Goal: Transaction & Acquisition: Download file/media

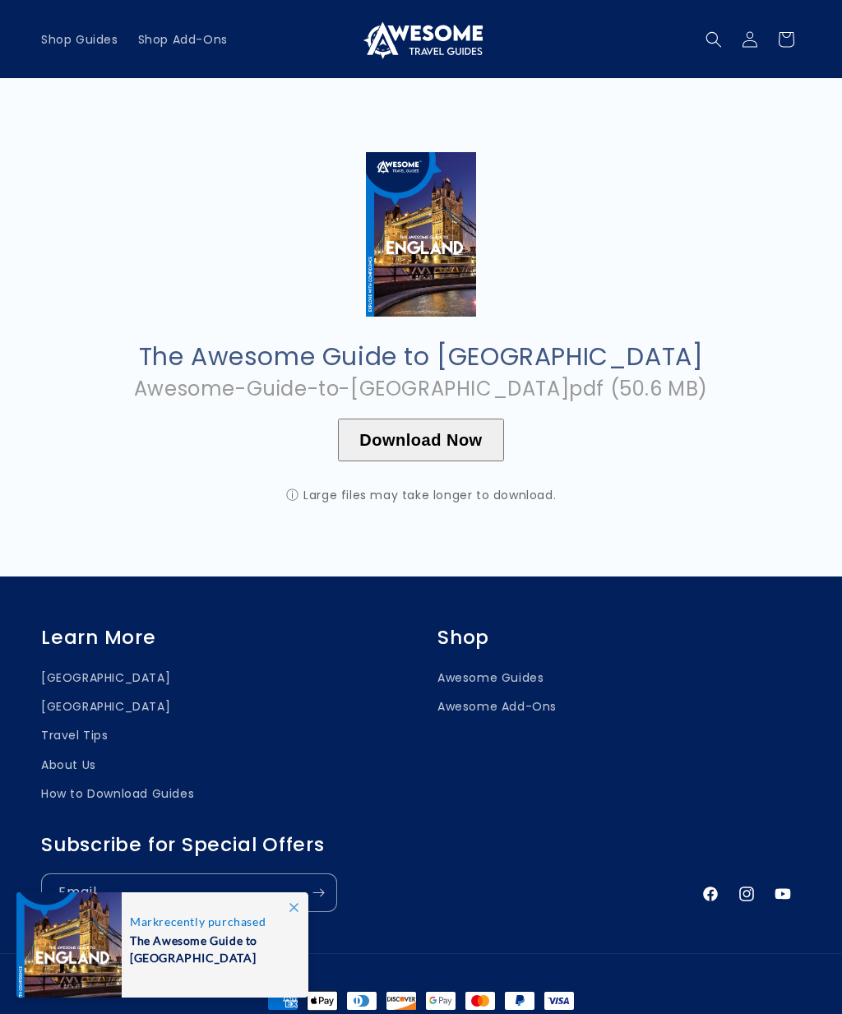
click at [477, 440] on button "Download Now" at bounding box center [420, 440] width 165 height 43
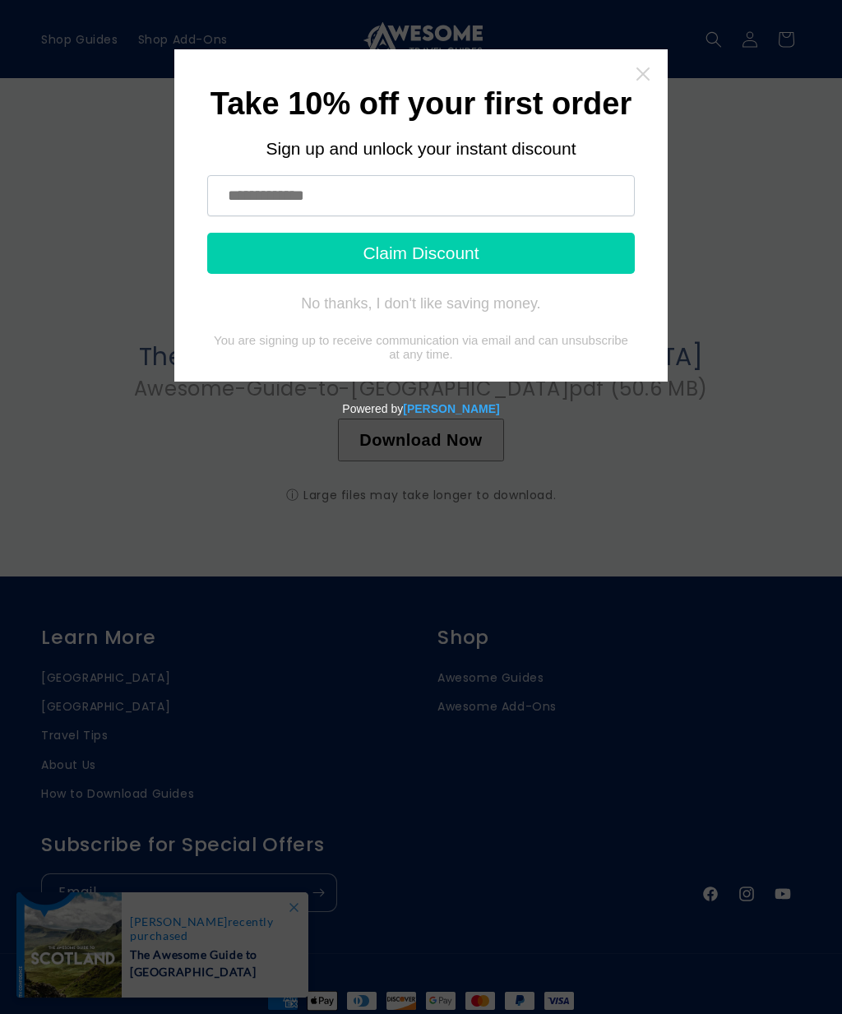
click at [648, 76] on icon "Close widget" at bounding box center [643, 74] width 16 height 16
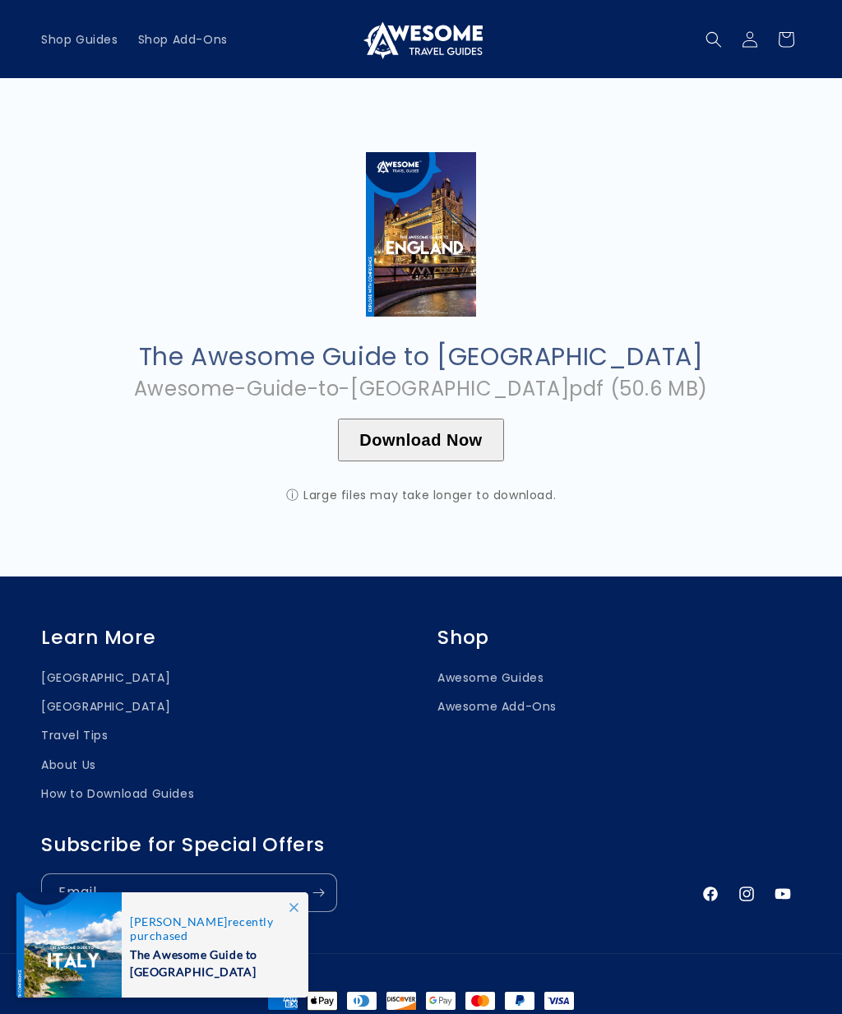
click at [700, 420] on div "The Awesome Guide to [GEOGRAPHIC_DATA] Awesome-Guide-to-[GEOGRAPHIC_DATA]pdf (5…" at bounding box center [421, 327] width 842 height 498
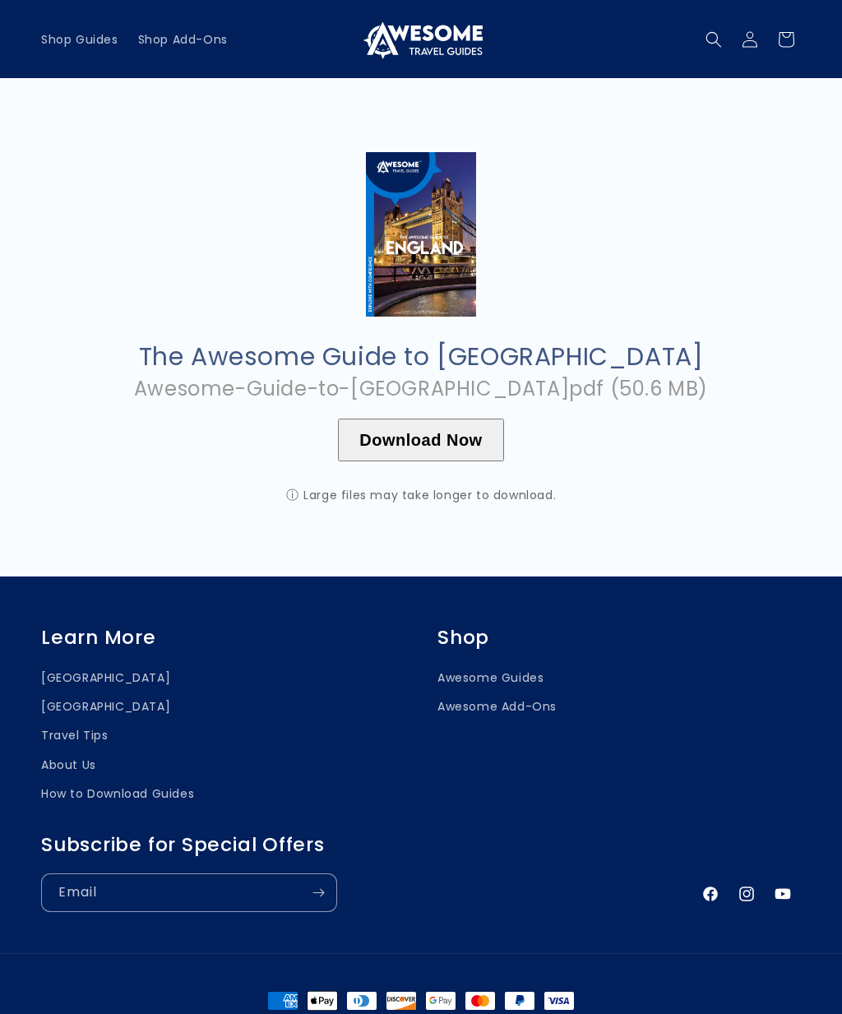
click at [458, 280] on img at bounding box center [420, 234] width 109 height 165
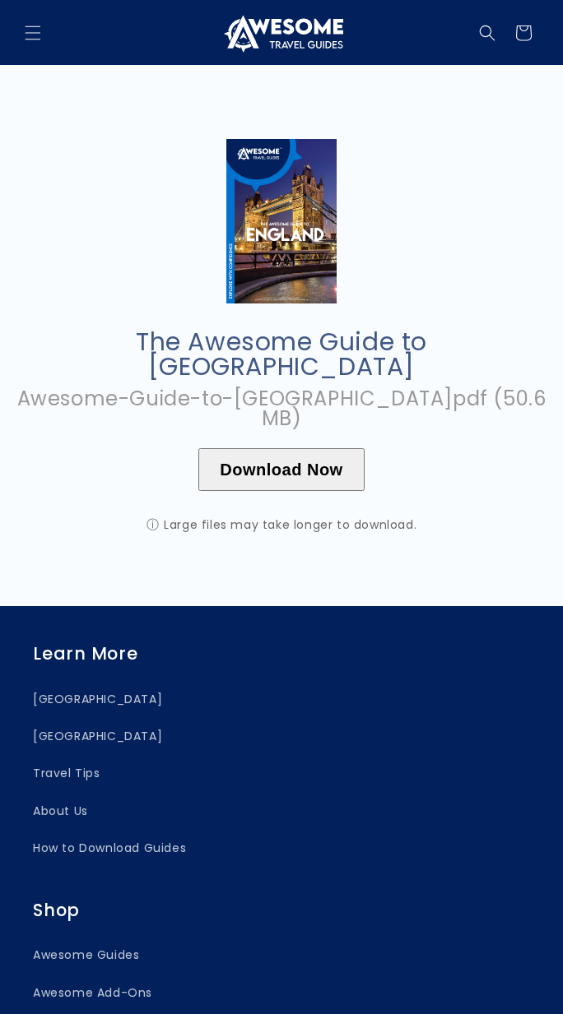
click at [111, 266] on div "The Awesome Guide to [GEOGRAPHIC_DATA] Awesome-Guide-to-[GEOGRAPHIC_DATA]pdf (5…" at bounding box center [281, 335] width 563 height 541
click at [109, 268] on div "The Awesome Guide to [GEOGRAPHIC_DATA] Awesome-Guide-to-[GEOGRAPHIC_DATA]pdf (5…" at bounding box center [281, 335] width 563 height 541
